Goal: Task Accomplishment & Management: Complete application form

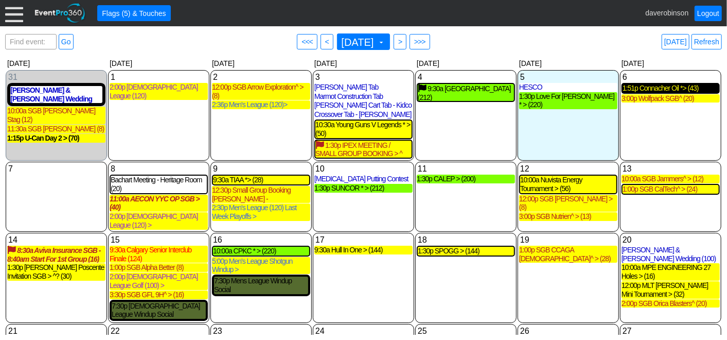
click at [660, 90] on div "1:51p Connacher Oil *> (43)" at bounding box center [671, 88] width 96 height 9
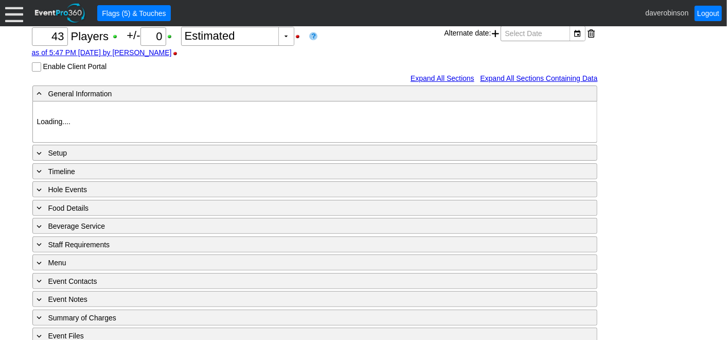
scroll to position [131, 0]
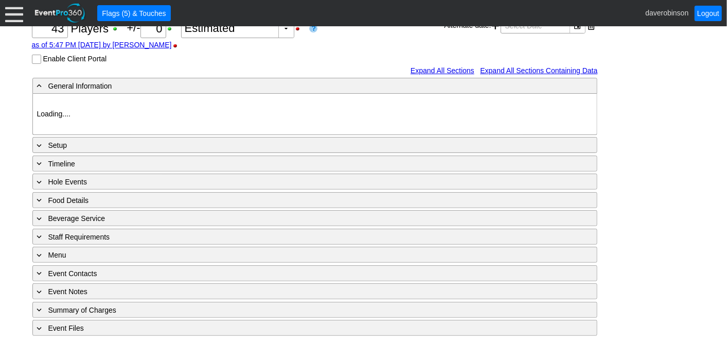
type input "Heritage Pointe Golf Club"
type input "Corporate Tournament"
type input "Scramble"
type input "X Over"
type input "Black"
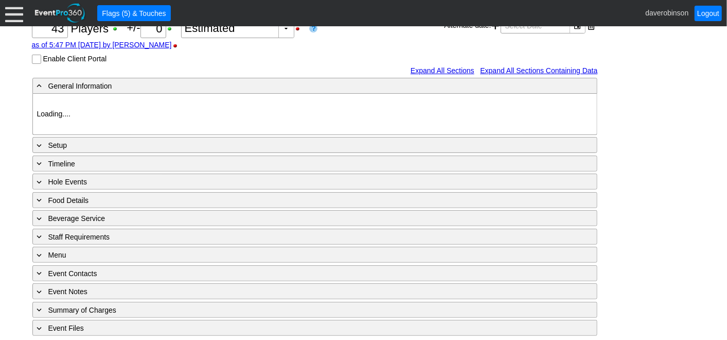
type input "Red"
type input "1179653"
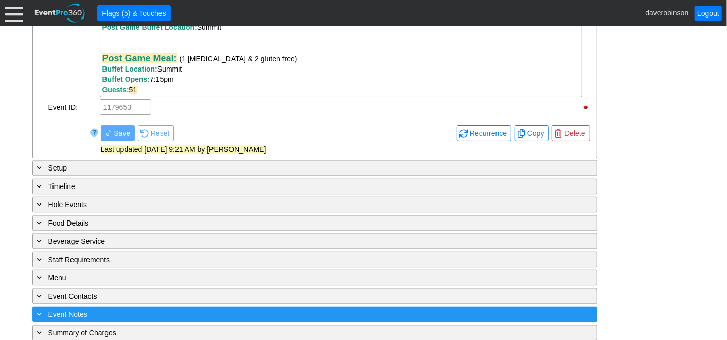
scroll to position [1019, 0]
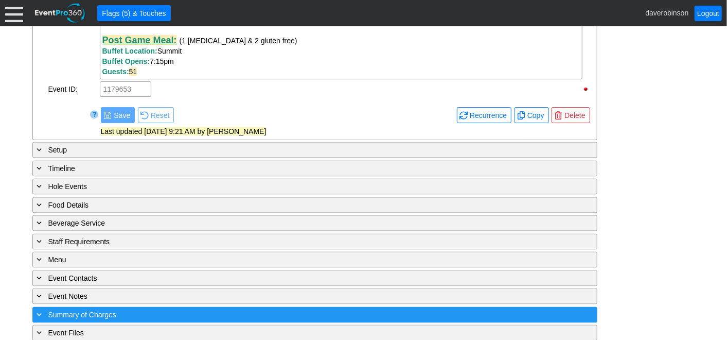
click at [104, 311] on span "Summary of Charges" at bounding box center [82, 315] width 68 height 8
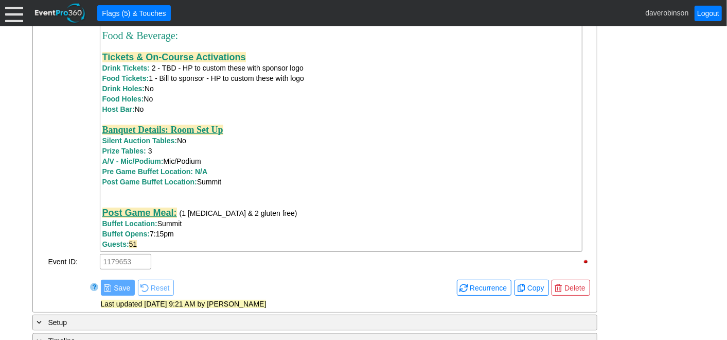
scroll to position [827, 0]
